Goal: Navigation & Orientation: Understand site structure

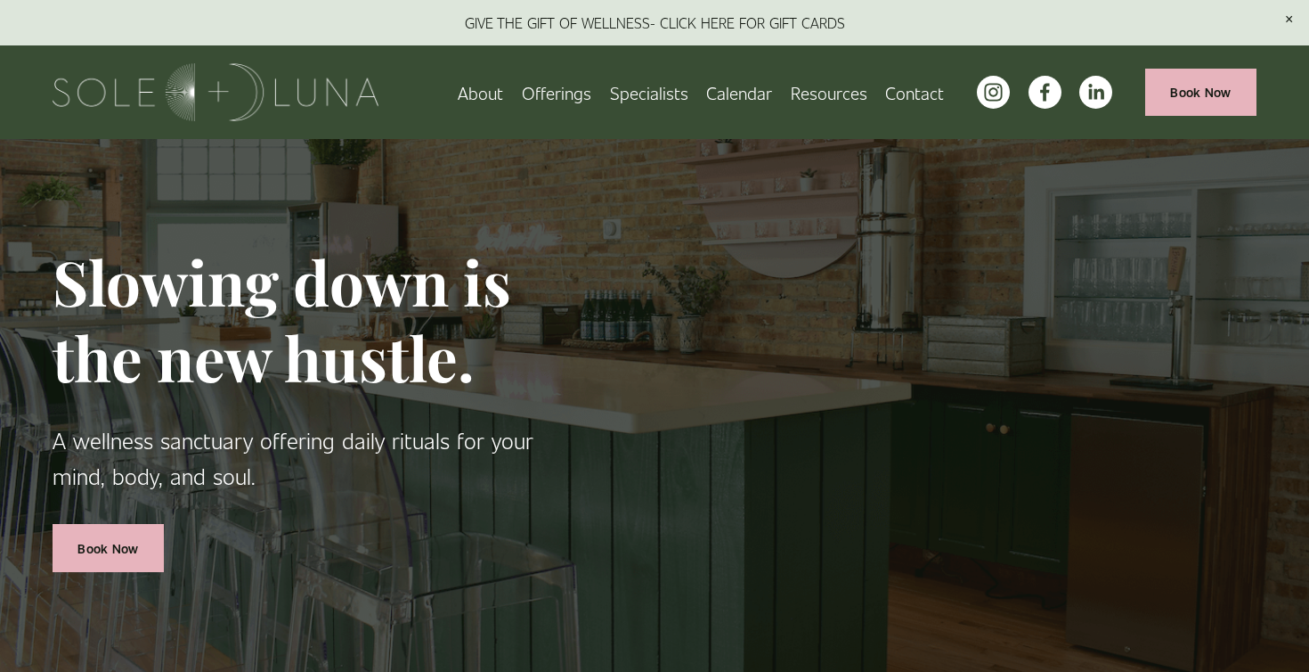
click at [0, 0] on span "Rituals" at bounding box center [0, 0] width 0 height 0
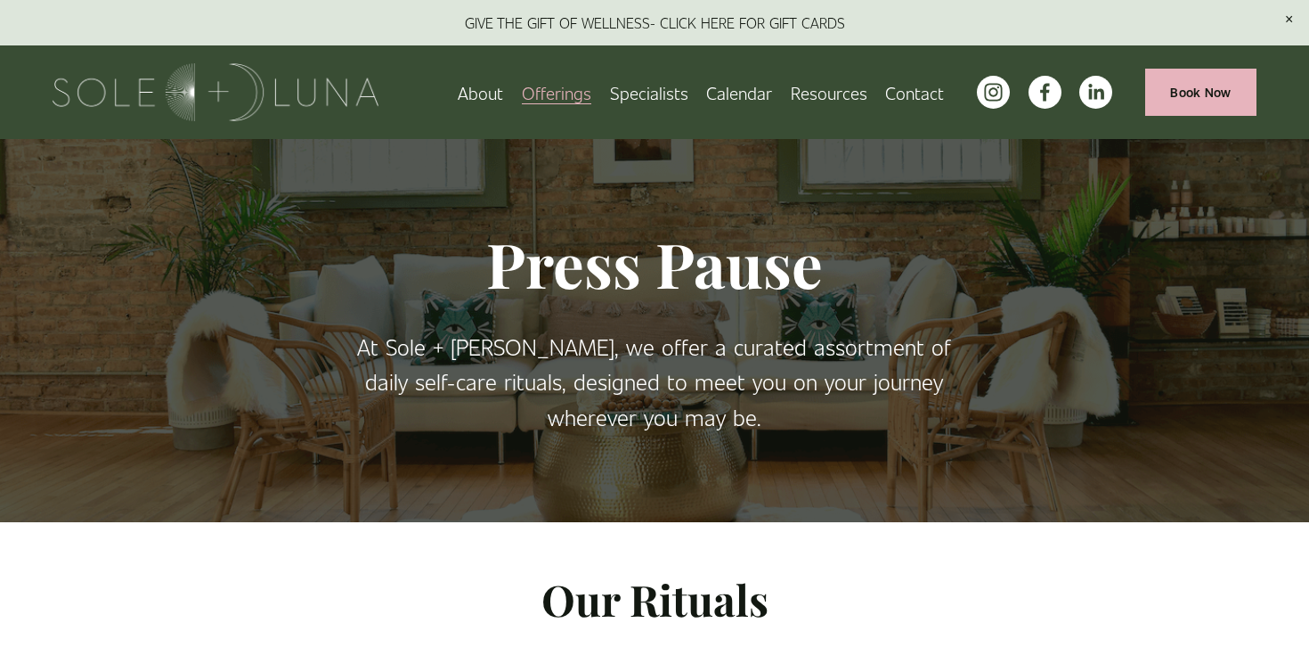
click at [642, 96] on link "Specialists" at bounding box center [649, 92] width 78 height 31
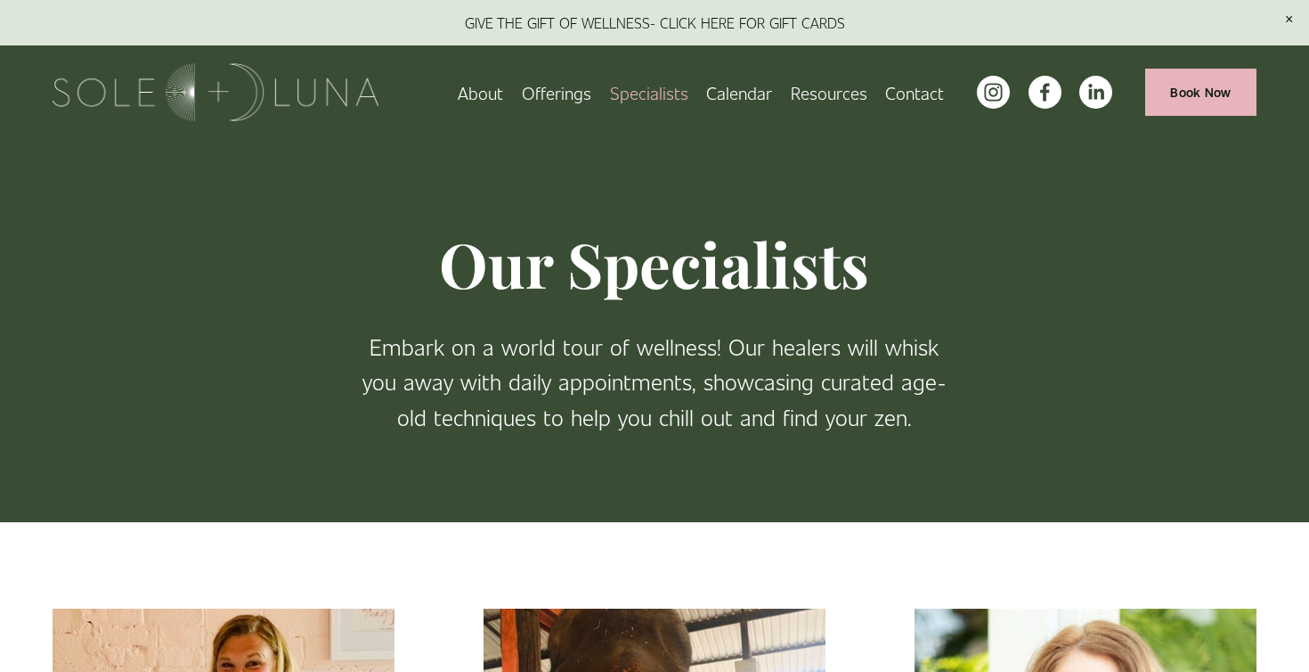
click at [0, 0] on span "Meditations" at bounding box center [0, 0] width 0 height 0
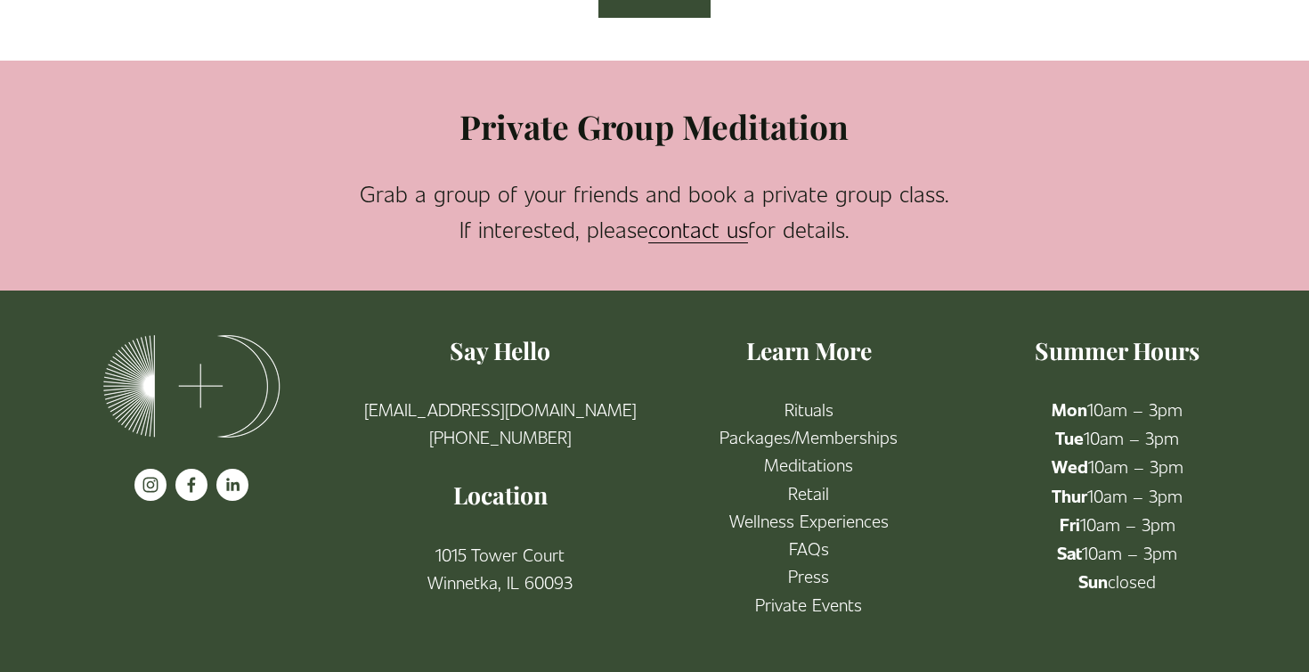
scroll to position [1127, 0]
click at [834, 428] on link "Packages/Memberships" at bounding box center [809, 437] width 178 height 28
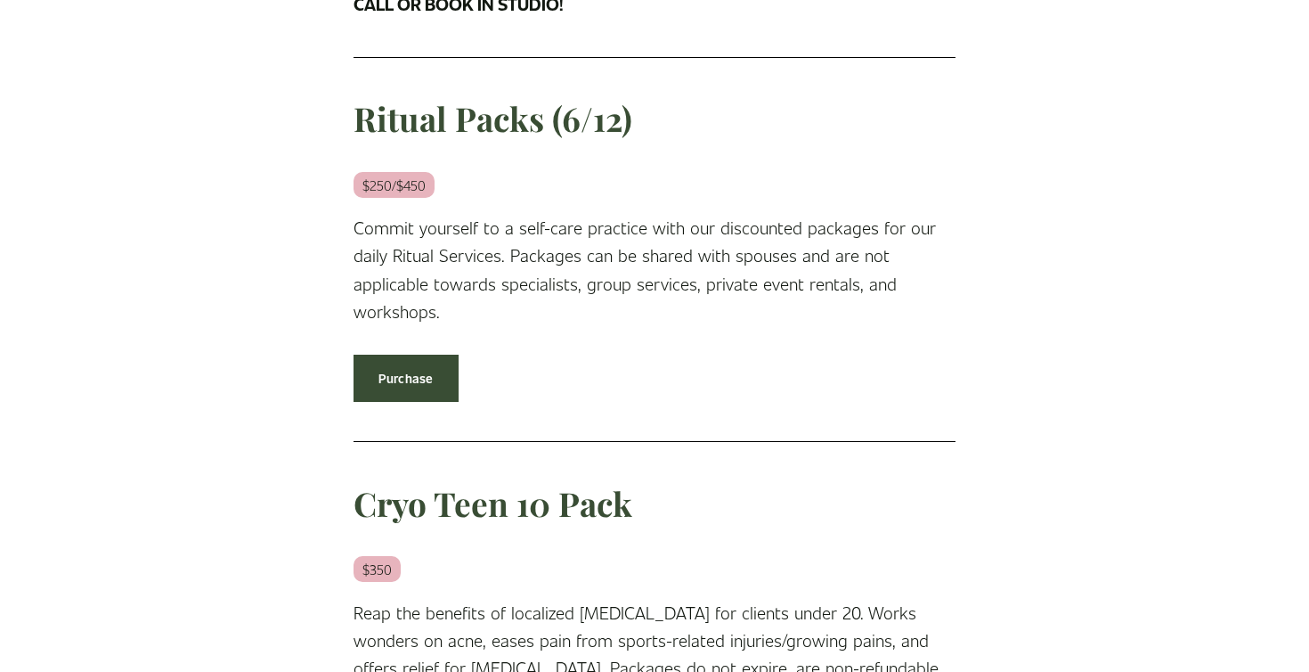
scroll to position [2079, 0]
